Goal: Information Seeking & Learning: Check status

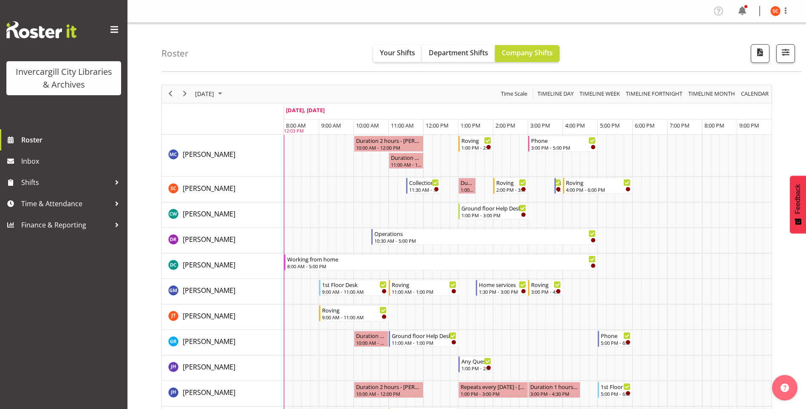
click at [42, 34] on img at bounding box center [41, 29] width 70 height 17
click at [42, 139] on span "Roster" at bounding box center [72, 139] width 102 height 13
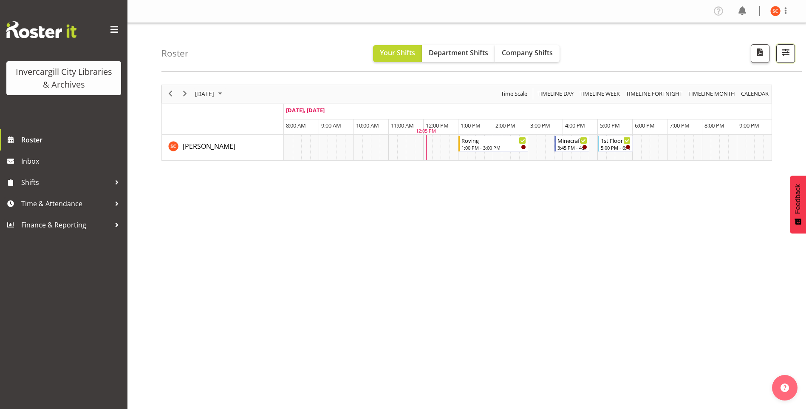
click at [787, 45] on button "button" at bounding box center [785, 53] width 19 height 19
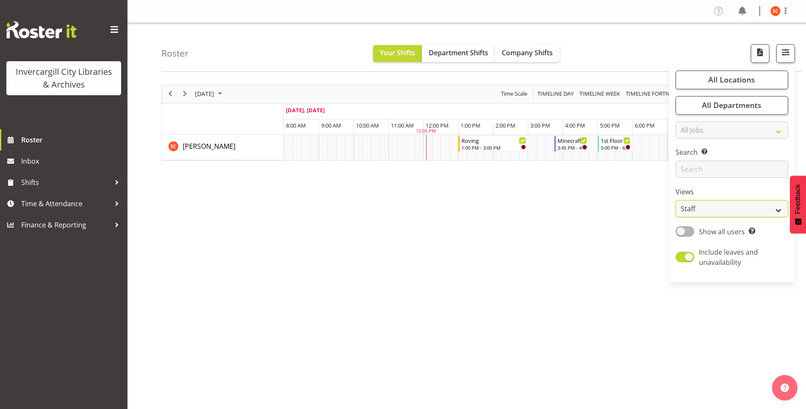
click at [735, 210] on select "Staff Role Shift - Horizontal Shift - Vertical Staff - Location" at bounding box center [731, 208] width 113 height 17
click at [676, 200] on select "Staff Role Shift - Horizontal Shift - Vertical Staff - Location" at bounding box center [731, 208] width 113 height 17
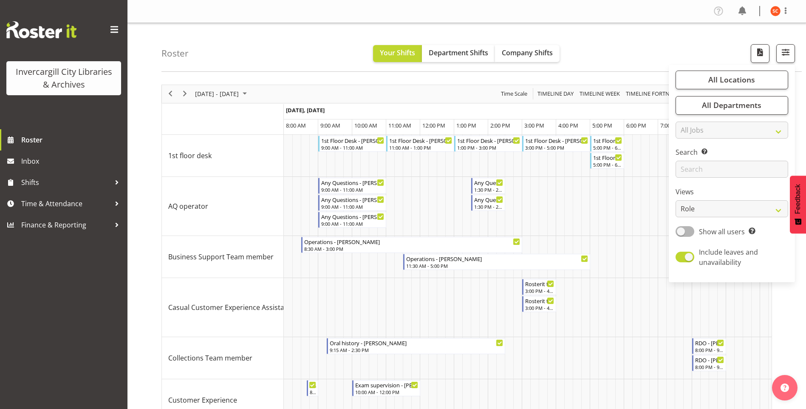
click at [724, 208] on div "Roster Your Shifts Department Shifts Company Shifts All Locations Clear Bluff L…" at bounding box center [466, 398] width 678 height 751
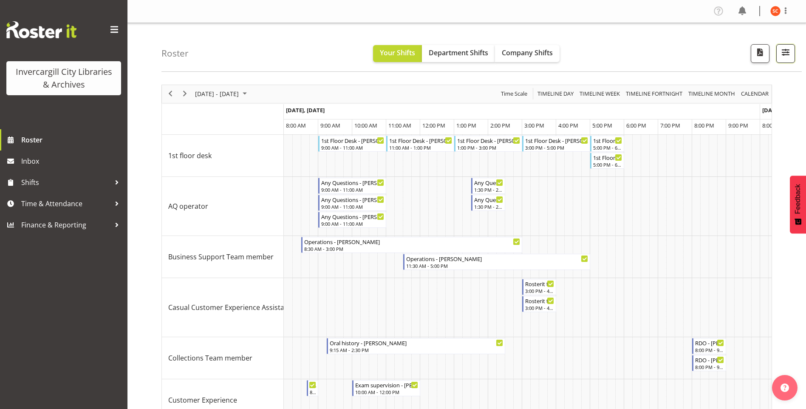
click at [785, 51] on span "button" at bounding box center [785, 52] width 11 height 11
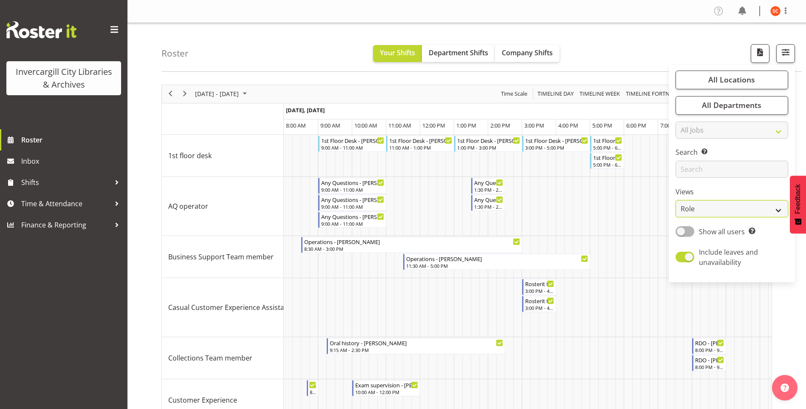
click at [723, 209] on select "Staff Role Shift - Horizontal Shift - Vertical Staff - Location" at bounding box center [731, 208] width 113 height 17
click at [676, 200] on select "Staff Role Shift - Horizontal Shift - Vertical Staff - Location" at bounding box center [731, 208] width 113 height 17
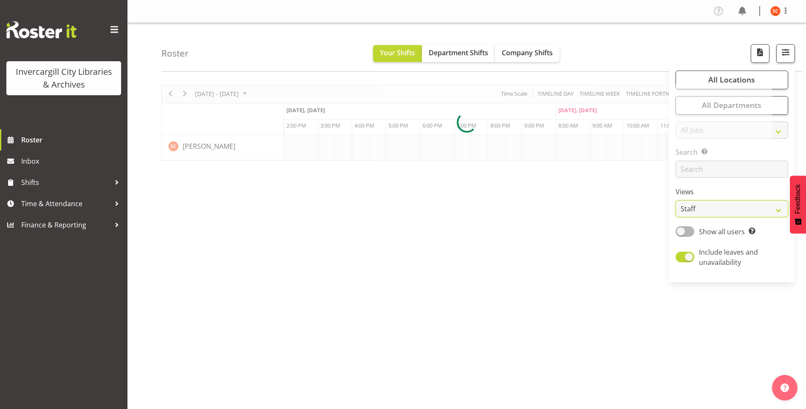
scroll to position [0, 1155]
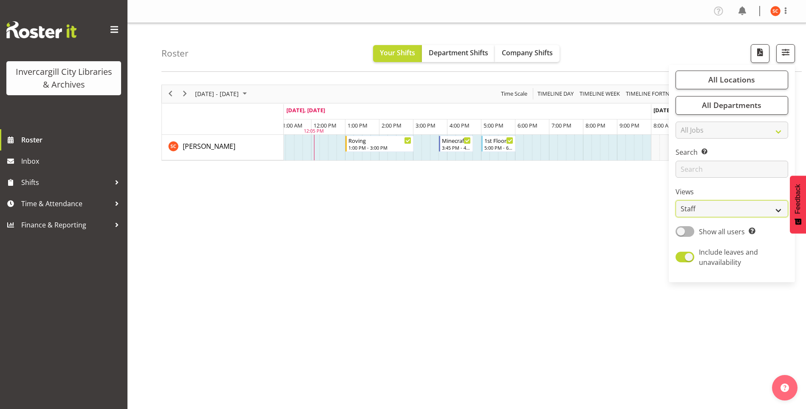
click at [690, 204] on select "Staff Role Shift - Horizontal Shift - Vertical Staff - Location" at bounding box center [731, 208] width 113 height 17
click at [676, 200] on select "Staff Role Shift - Horizontal Shift - Vertical Staff - Location" at bounding box center [731, 208] width 113 height 17
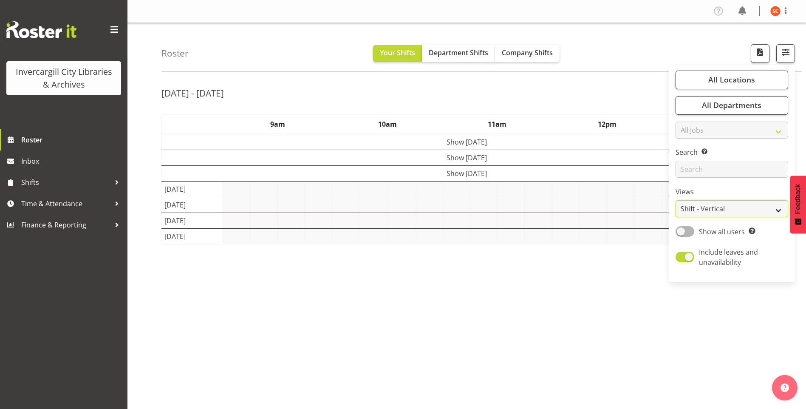
click at [712, 208] on select "Staff Role Shift - Horizontal Shift - Vertical Staff - Location" at bounding box center [731, 208] width 113 height 17
click at [713, 212] on select "Staff Role Shift - Horizontal Shift - Vertical Staff - Location" at bounding box center [731, 208] width 113 height 17
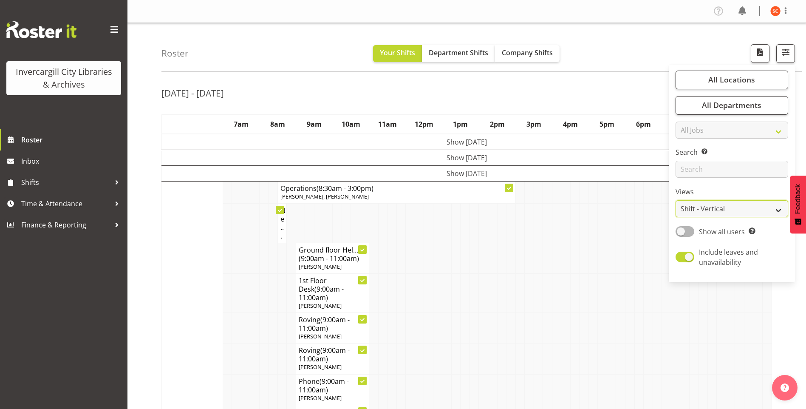
click at [766, 211] on select "Staff Role Shift - Horizontal Shift - Vertical Staff - Location" at bounding box center [731, 208] width 113 height 17
click at [676, 200] on select "Staff Role Shift - Horizontal Shift - Vertical Staff - Location" at bounding box center [731, 208] width 113 height 17
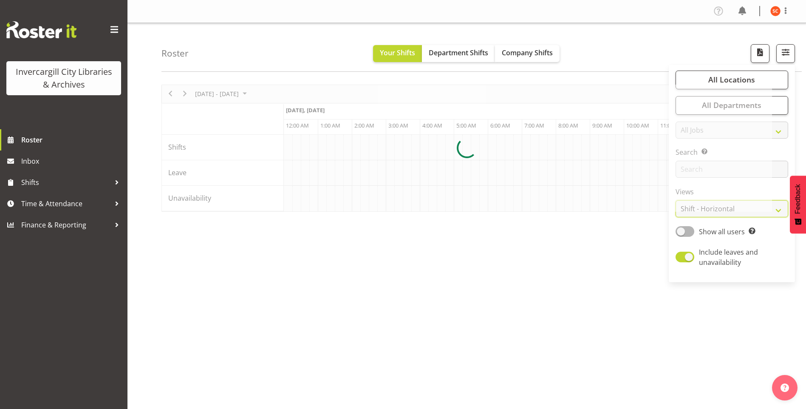
scroll to position [0, 2752]
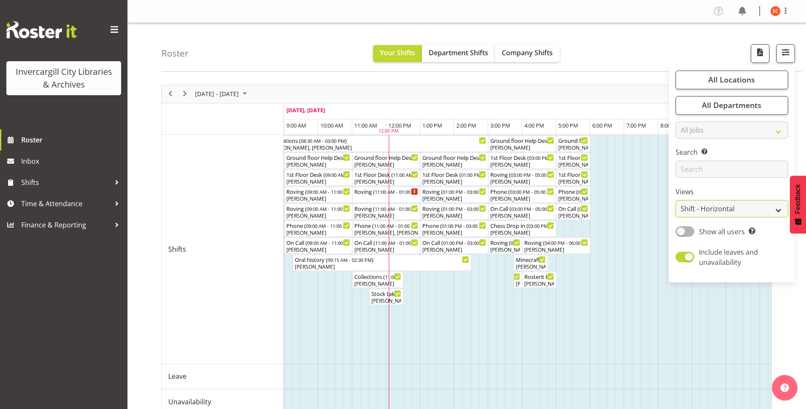
click at [684, 210] on select "Staff Role Shift - Horizontal Shift - Vertical Staff - Location" at bounding box center [731, 208] width 113 height 17
select select "staff"
click at [676, 200] on select "Staff Role Shift - Horizontal Shift - Vertical Staff - Location" at bounding box center [731, 208] width 113 height 17
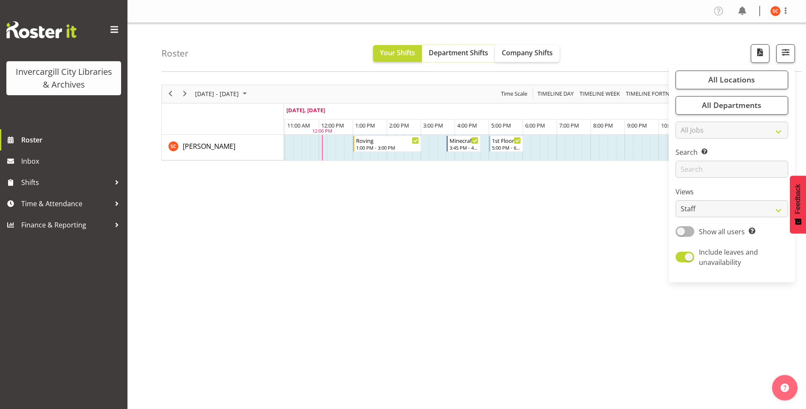
click at [446, 57] on span "Department Shifts" at bounding box center [458, 52] width 59 height 9
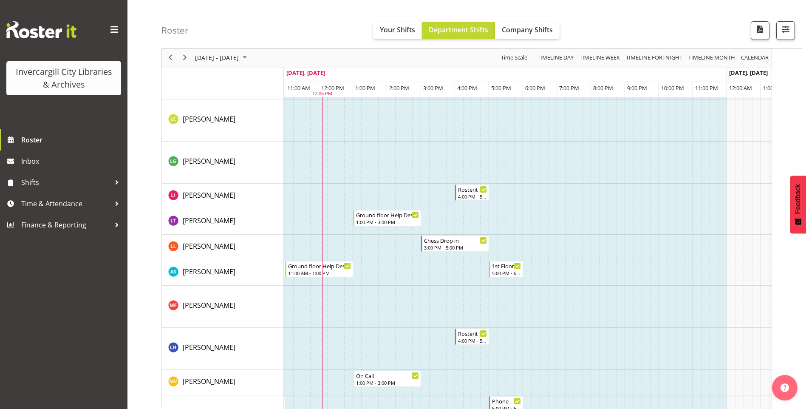
drag, startPoint x: 346, startPoint y: 90, endPoint x: 417, endPoint y: 90, distance: 71.4
click at [417, 90] on tr "12:00 AM 1:00 AM 2:00 AM 3:00 AM 4:00 AM 5:00 AM 6:00 AM 7:00 AM 8:00 AM 9:00 A…" at bounding box center [319, 89] width 5708 height 15
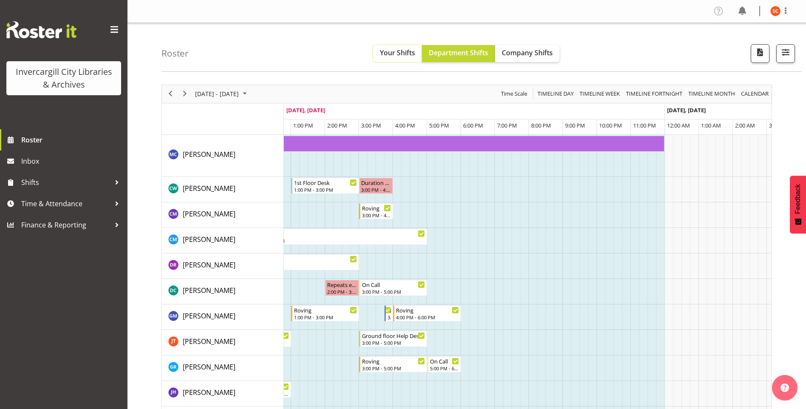
click at [403, 55] on span "Your Shifts" at bounding box center [397, 52] width 35 height 9
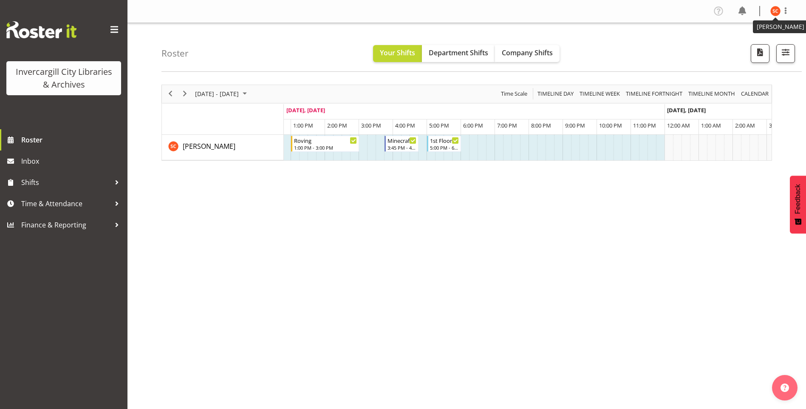
click at [778, 10] on img at bounding box center [775, 11] width 10 height 10
click at [757, 31] on link "Profile" at bounding box center [750, 29] width 82 height 15
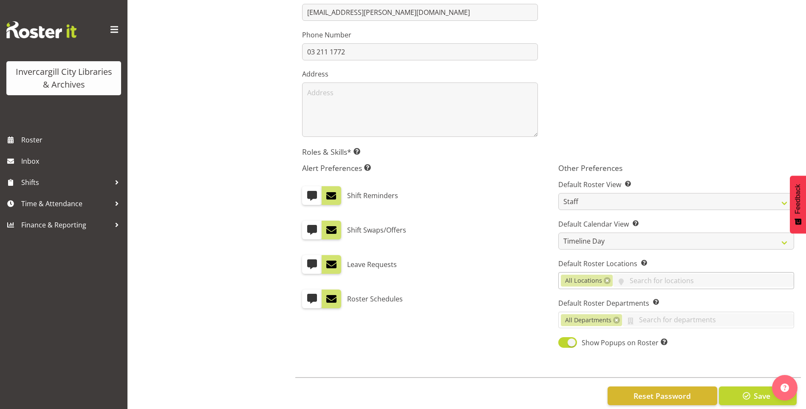
scroll to position [228, 0]
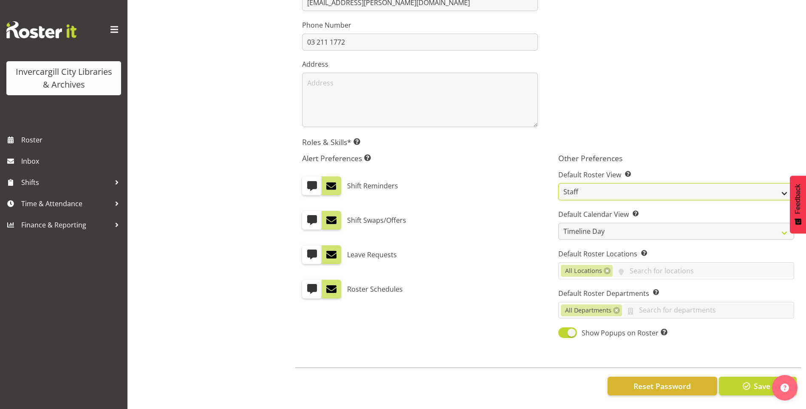
click at [609, 183] on select "Staff Role Shift - Horizontal Shift - Vertical Staff - Location" at bounding box center [676, 191] width 236 height 17
click at [607, 223] on select "Day Timeline Day Week (current default) Timeline Week Fortnight Month Calendar" at bounding box center [676, 231] width 236 height 17
select select "Day"
click at [558, 223] on select "Day Timeline Day Week (current default) Timeline Week Fortnight Month Calendar" at bounding box center [676, 231] width 236 height 17
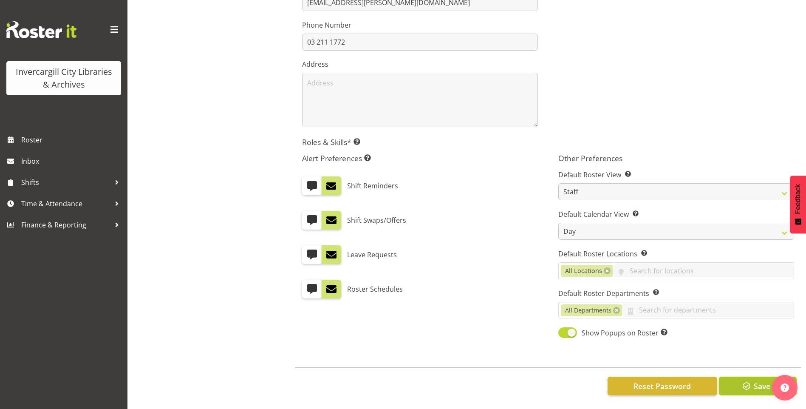
click at [742, 380] on span "button" at bounding box center [746, 385] width 11 height 11
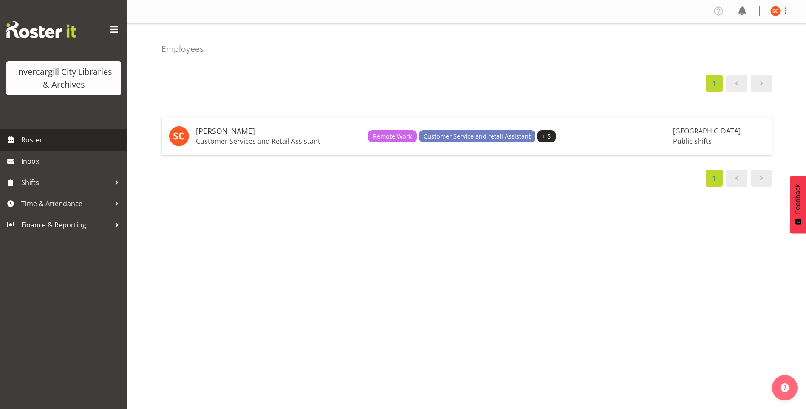
click at [32, 135] on span "Roster" at bounding box center [72, 139] width 102 height 13
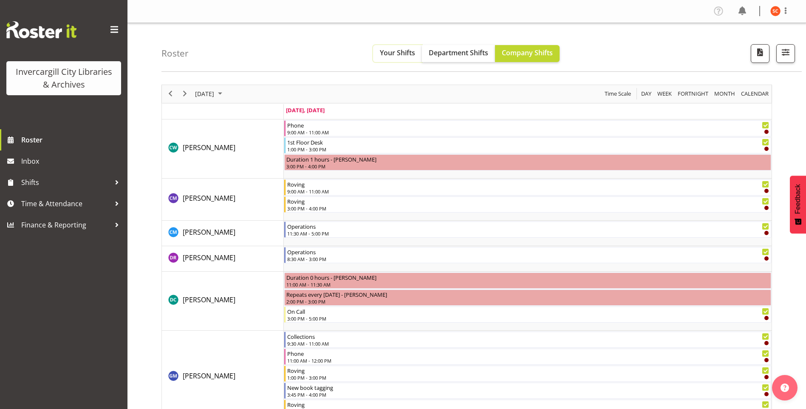
click at [392, 48] on span "Your Shifts" at bounding box center [397, 52] width 35 height 9
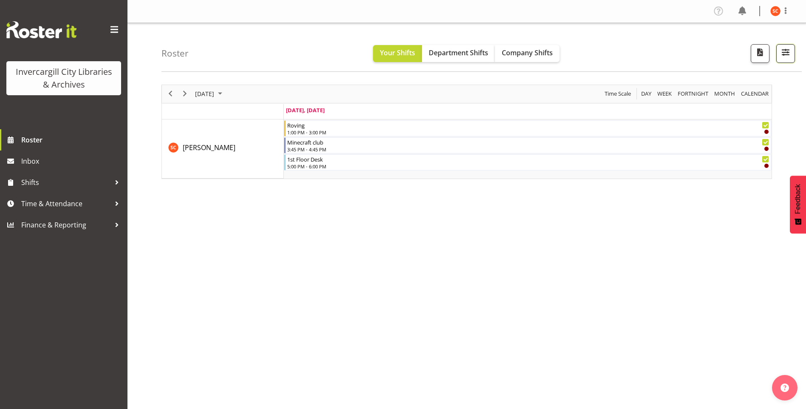
click at [789, 60] on button "button" at bounding box center [785, 53] width 19 height 19
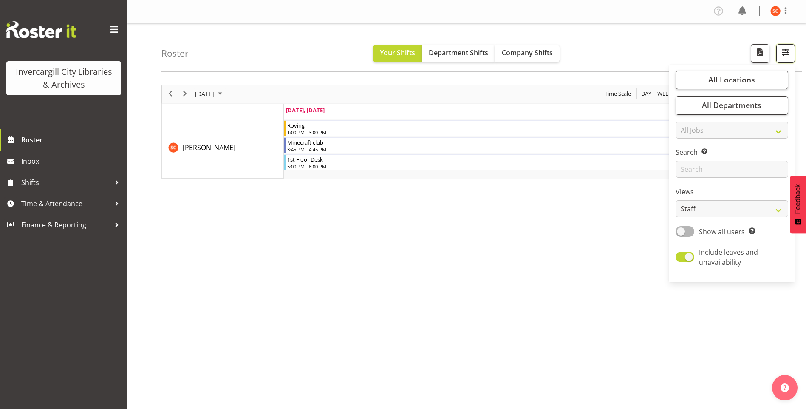
click at [789, 61] on button "button" at bounding box center [785, 53] width 19 height 19
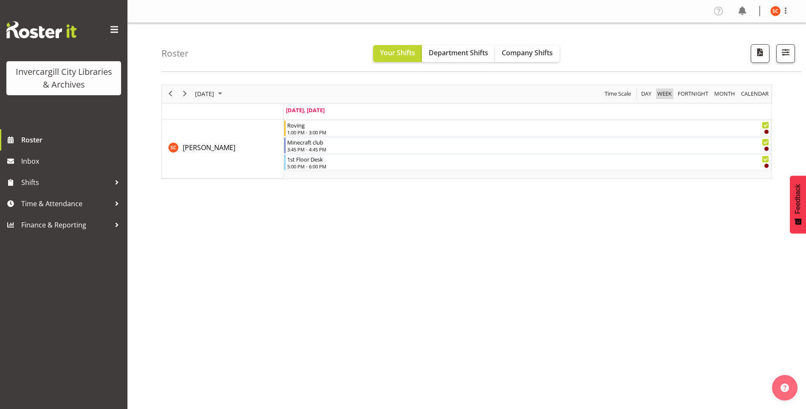
click at [659, 97] on span "Week" at bounding box center [664, 93] width 16 height 11
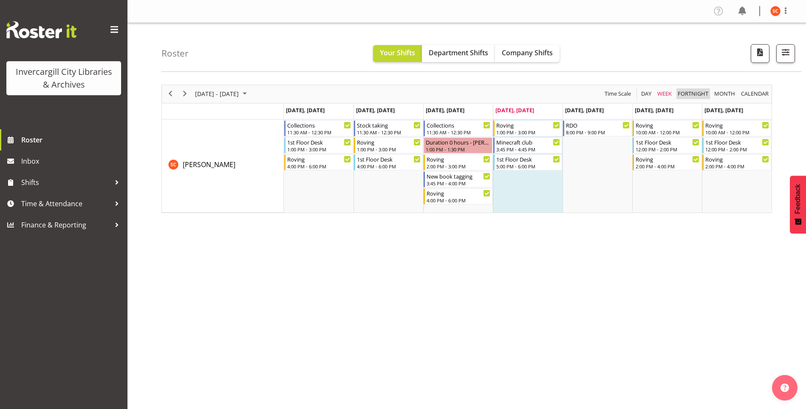
click at [696, 96] on span "Fortnight" at bounding box center [693, 93] width 32 height 11
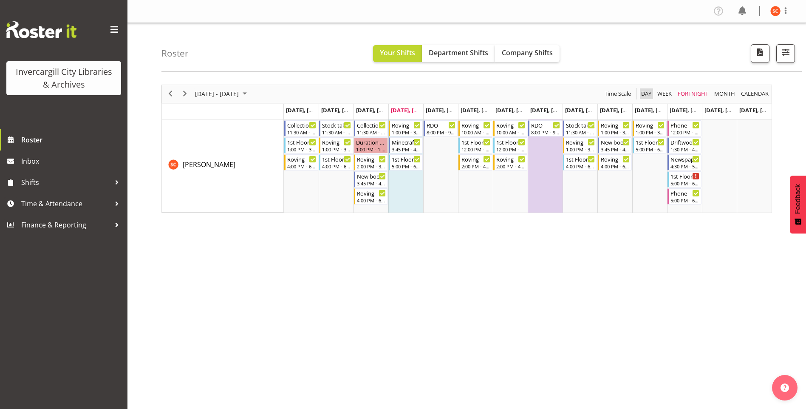
click at [648, 98] on span "Day" at bounding box center [646, 93] width 12 height 11
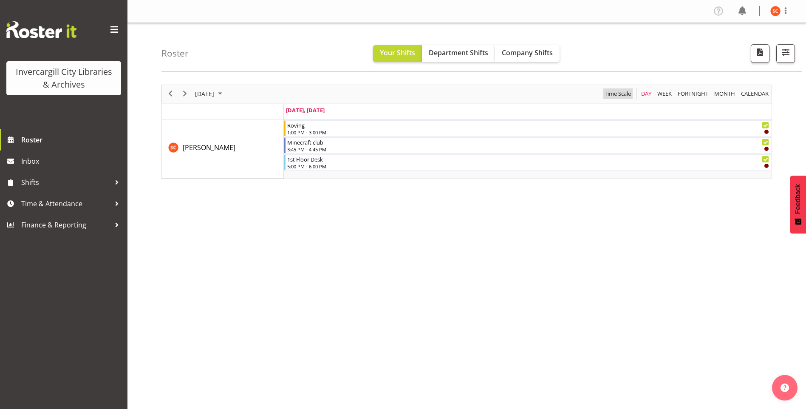
click at [615, 94] on span "Time Scale" at bounding box center [618, 93] width 28 height 11
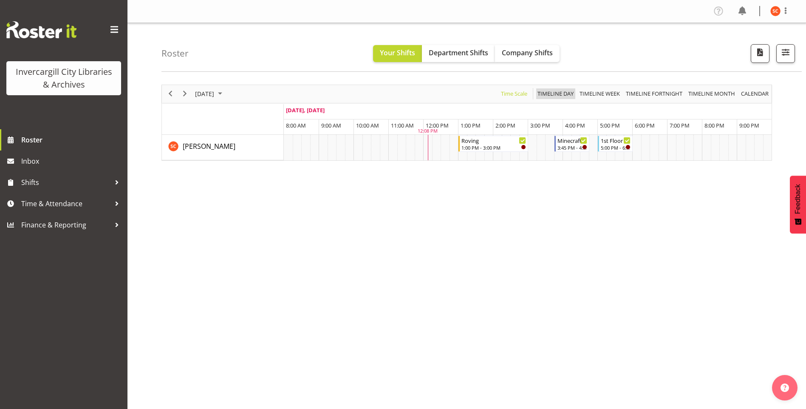
click at [553, 94] on span "Timeline Day" at bounding box center [555, 93] width 38 height 11
click at [100, 210] on link "Time & Attendance" at bounding box center [63, 203] width 127 height 21
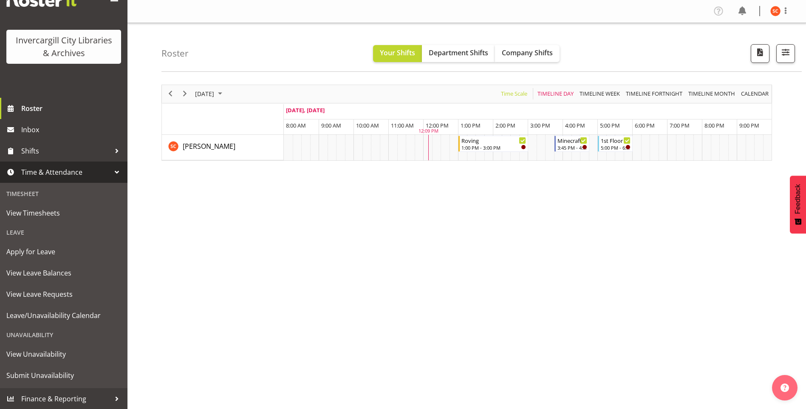
scroll to position [32, 0]
click at [188, 251] on div "September 18, 2025 Today Timeline Day Timeline Week Timeline Fortnight Timeline…" at bounding box center [483, 248] width 644 height 340
click at [42, 103] on span "Roster" at bounding box center [72, 108] width 102 height 13
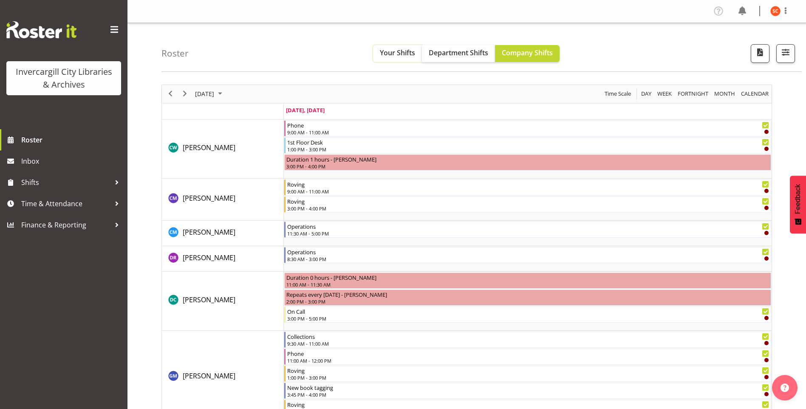
click at [396, 54] on span "Your Shifts" at bounding box center [397, 52] width 35 height 9
